Goal: Consume media (video, audio)

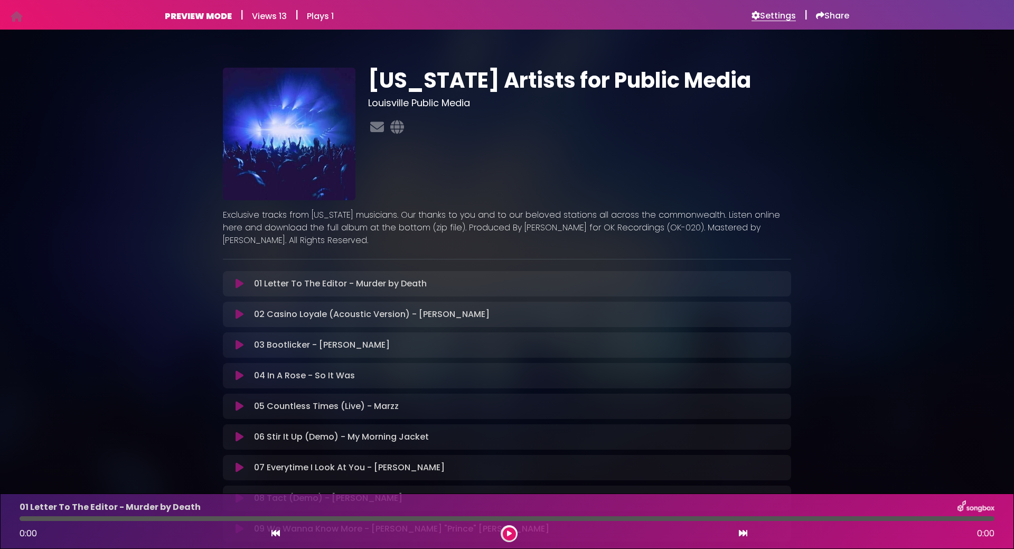
click at [779, 15] on h6 "Settings" at bounding box center [774, 16] width 44 height 11
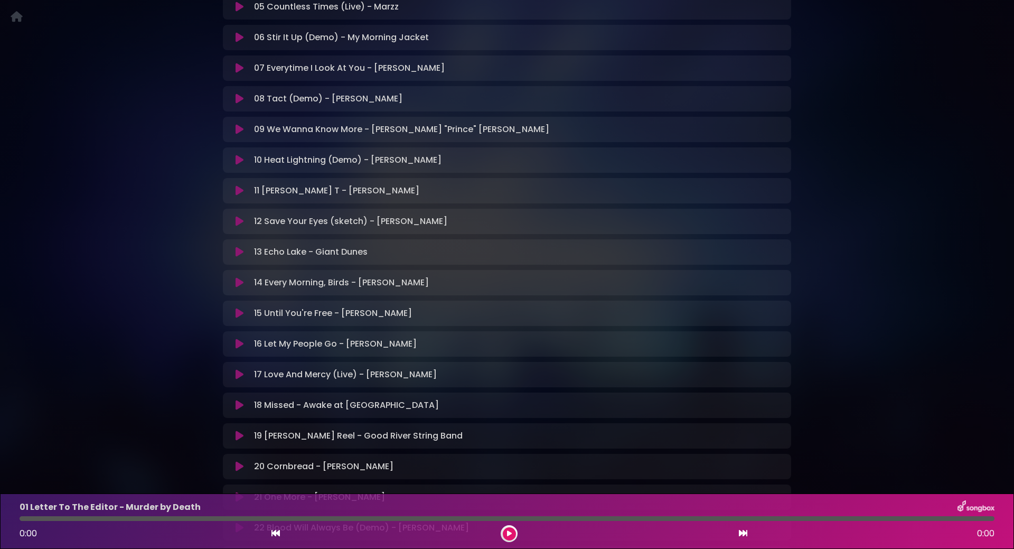
scroll to position [730, 0]
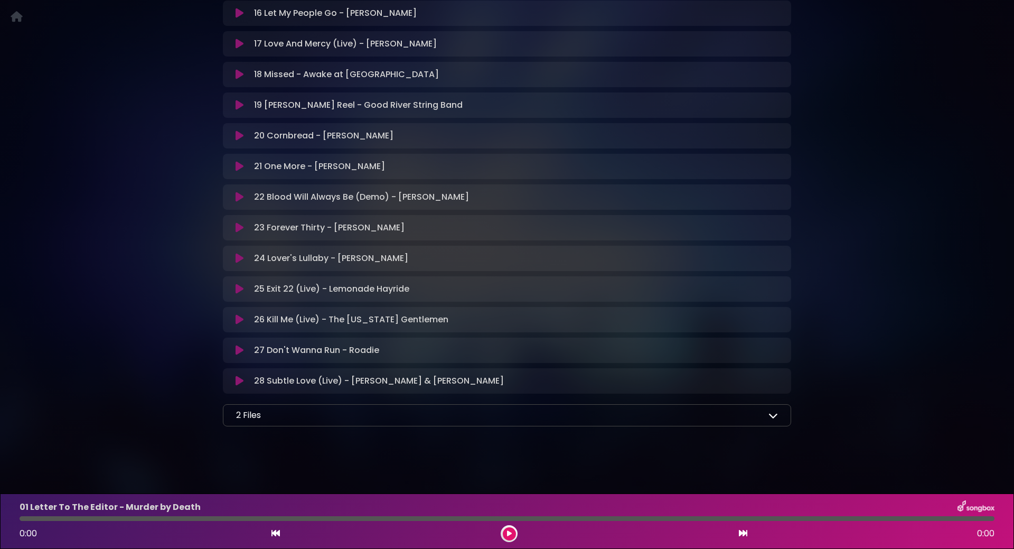
click at [675, 418] on div "2 Files" at bounding box center [507, 415] width 542 height 13
click at [769, 415] on icon at bounding box center [774, 416] width 10 height 10
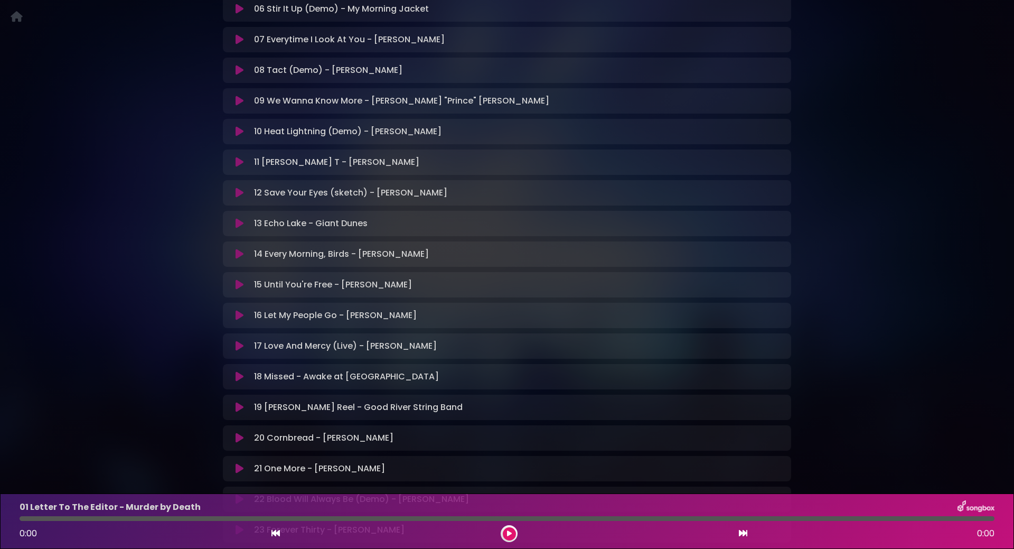
scroll to position [381, 0]
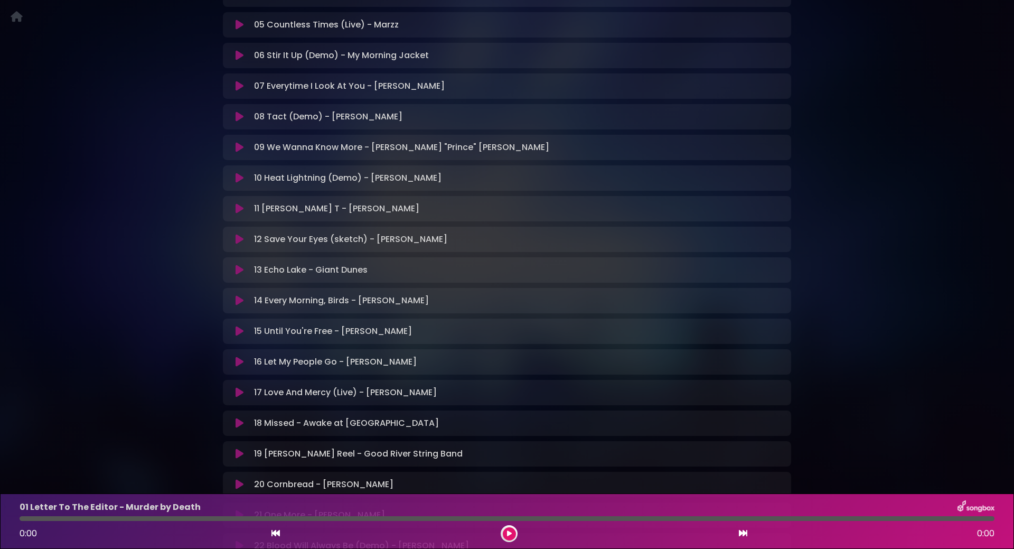
click at [507, 536] on icon at bounding box center [509, 533] width 5 height 6
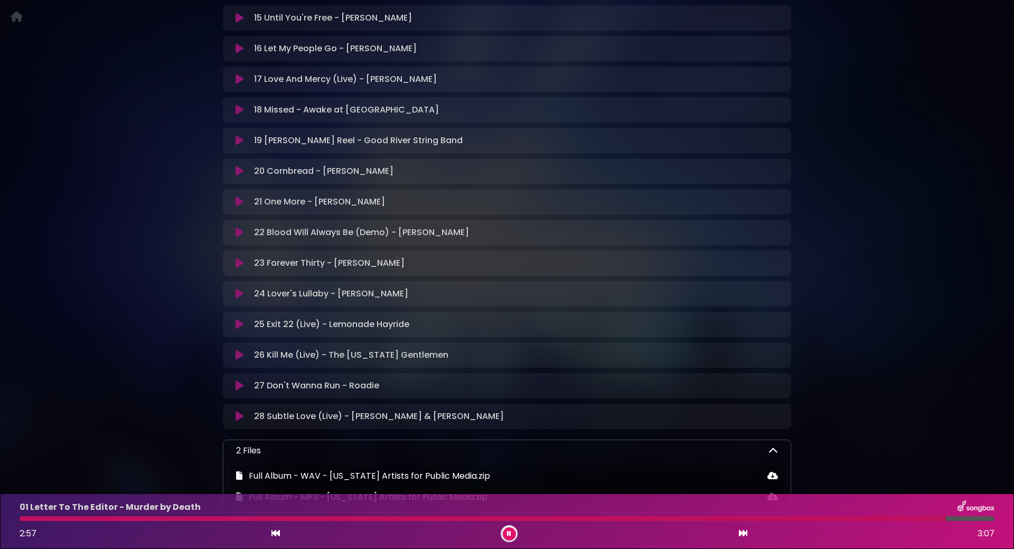
scroll to position [783, 0]
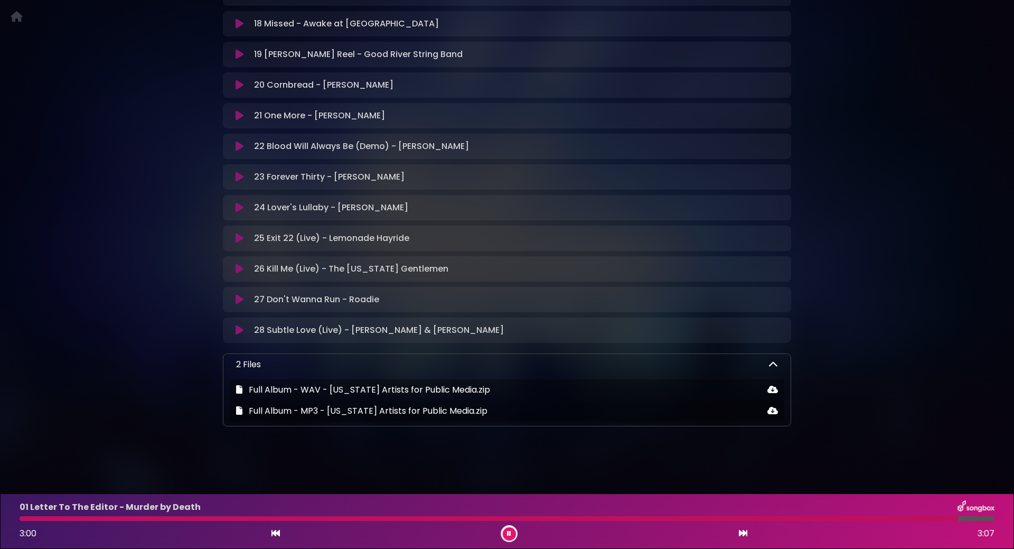
click at [769, 364] on icon at bounding box center [774, 365] width 10 height 10
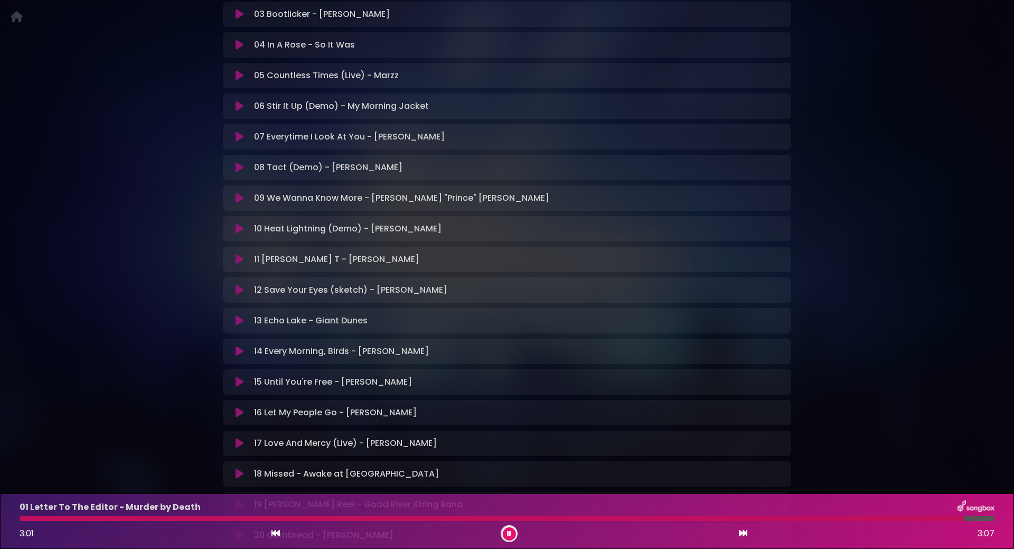
scroll to position [0, 0]
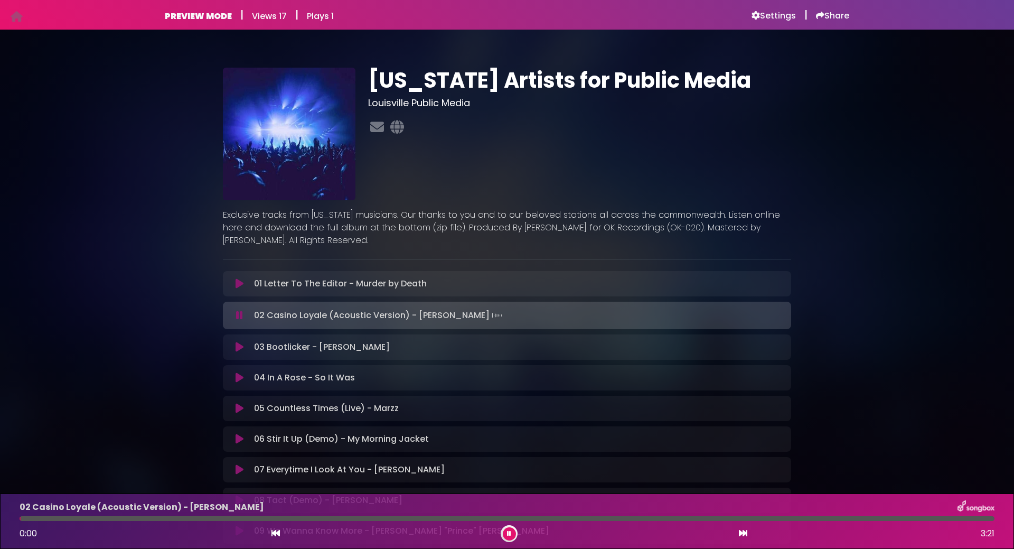
click at [580, 127] on div at bounding box center [579, 127] width 423 height 21
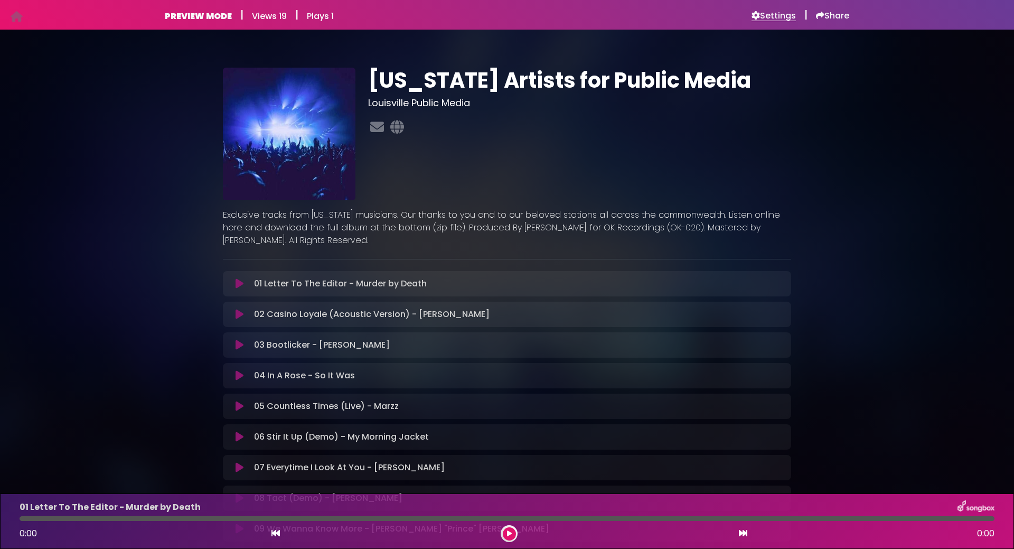
click at [771, 14] on h6 "Settings" at bounding box center [774, 16] width 44 height 11
